Goal: Task Accomplishment & Management: Use online tool/utility

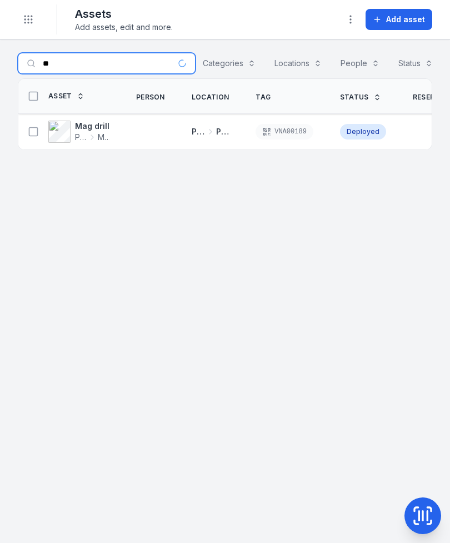
type input "*"
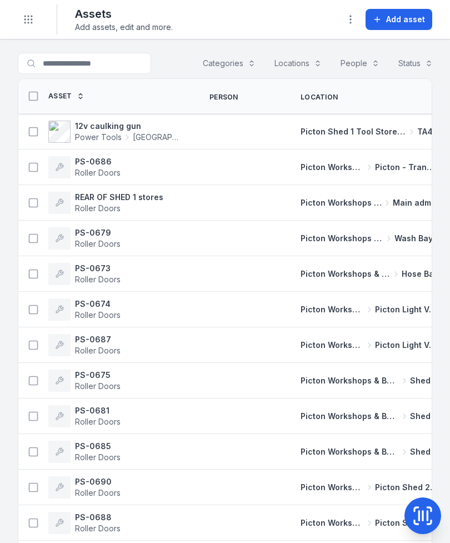
click at [406, 283] on div "Picton Workshops & Bays [GEOGRAPHIC_DATA]" at bounding box center [369, 274] width 164 height 20
click at [394, 290] on td "Picton Workshops & Bays [GEOGRAPHIC_DATA]" at bounding box center [369, 274] width 164 height 36
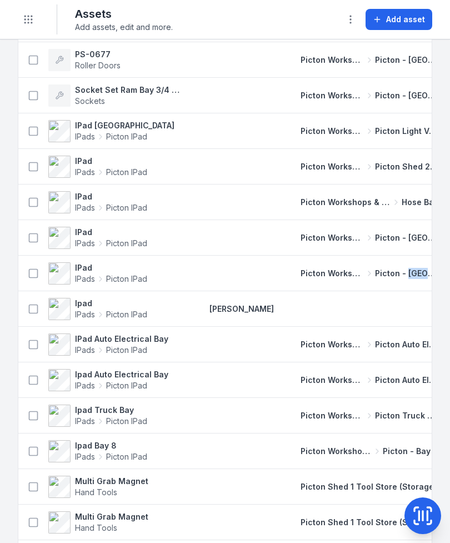
click at [324, 411] on span "Picton Workshops & Bays" at bounding box center [331, 415] width 63 height 11
click at [364, 328] on td "Picton Workshops & Bays [GEOGRAPHIC_DATA] Auto Electrical Bay" at bounding box center [369, 345] width 164 height 36
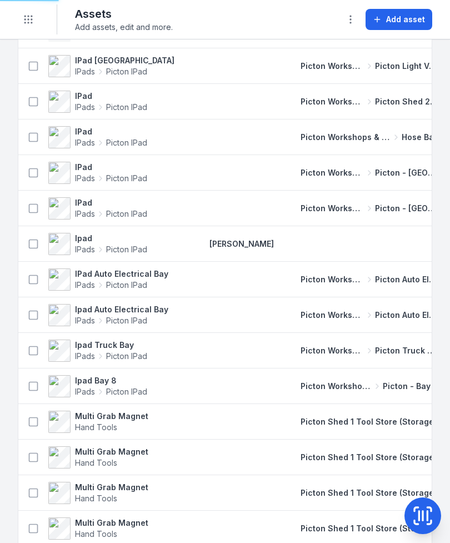
scroll to position [747, 0]
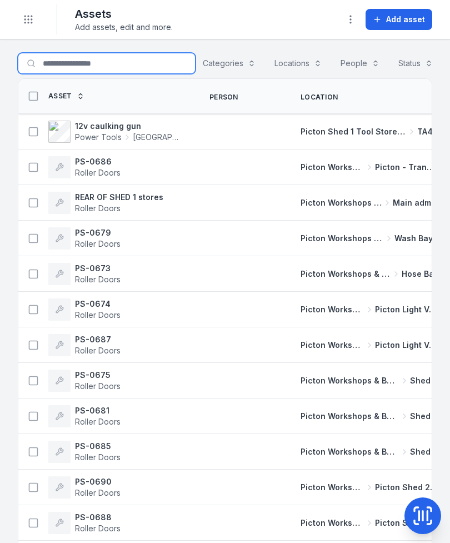
click at [119, 59] on input "Search for assets" at bounding box center [107, 63] width 178 height 21
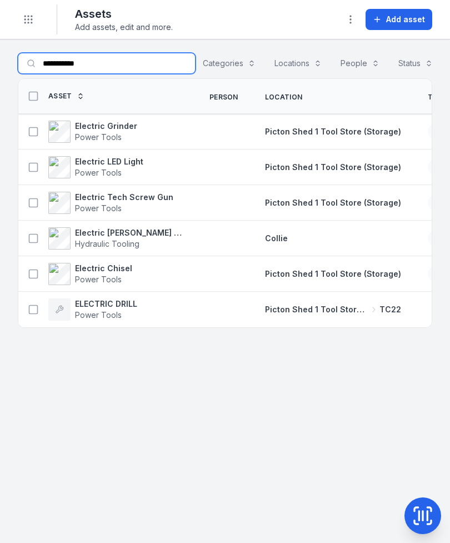
type input "**********"
click at [27, 235] on button at bounding box center [33, 238] width 21 height 21
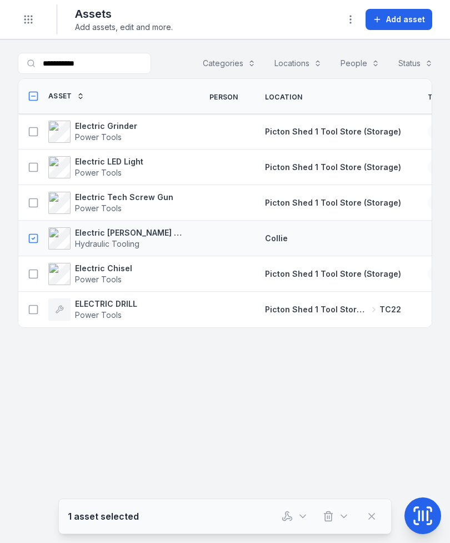
click at [290, 513] on icon "button" at bounding box center [287, 515] width 11 height 11
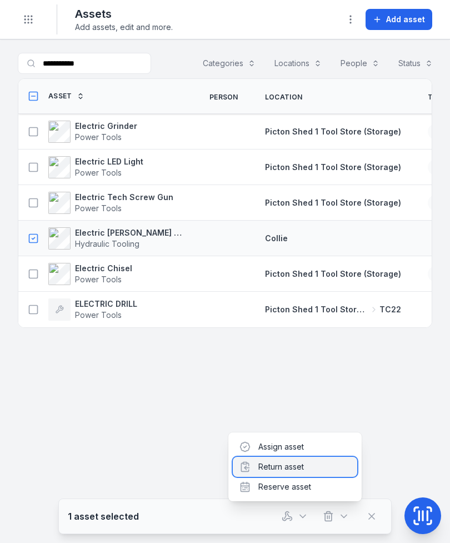
click at [309, 465] on div "Return asset" at bounding box center [295, 466] width 124 height 20
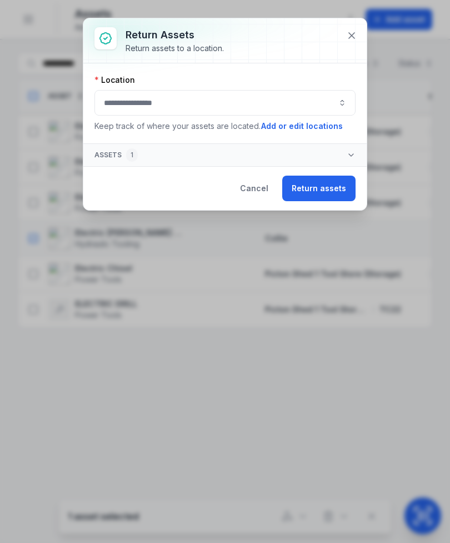
click at [300, 102] on button "button" at bounding box center [224, 103] width 261 height 26
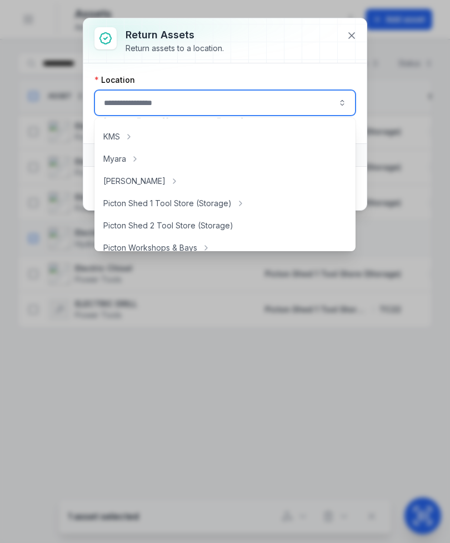
scroll to position [152, 0]
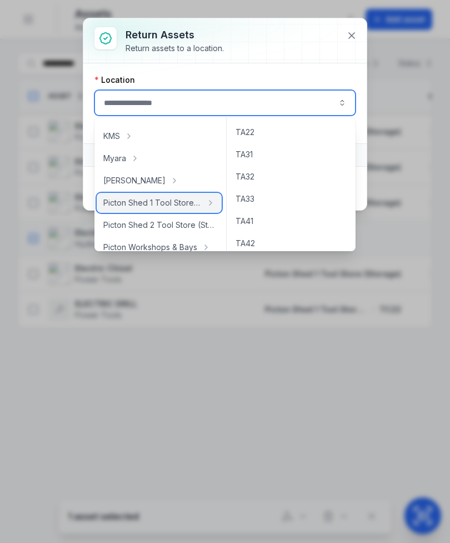
click at [183, 205] on span "Picton Shed 1 Tool Store (Storage)" at bounding box center [152, 202] width 98 height 11
type input "**********"
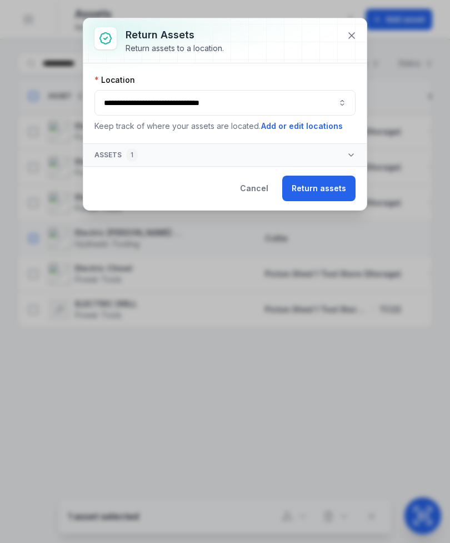
click at [329, 194] on button "Return assets" at bounding box center [318, 188] width 73 height 26
